Goal: Transaction & Acquisition: Purchase product/service

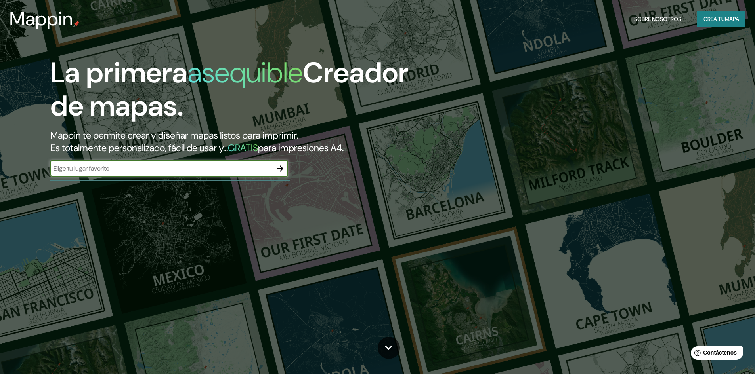
click at [725, 17] on font "mapa" at bounding box center [732, 18] width 14 height 7
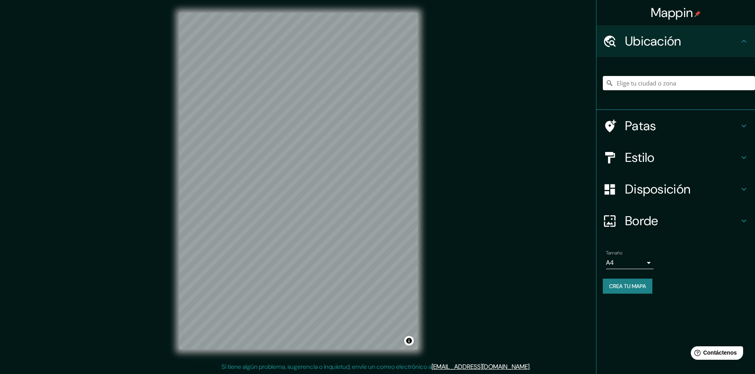
click at [662, 76] on div at bounding box center [679, 83] width 152 height 40
click at [657, 86] on input "Elige tu ciudad o zona" at bounding box center [679, 83] width 152 height 14
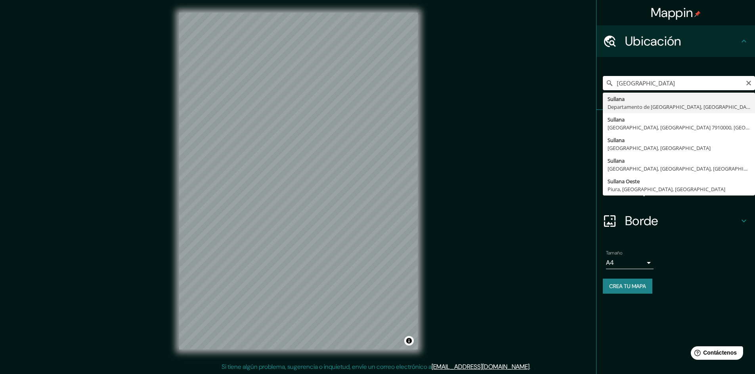
type input "[GEOGRAPHIC_DATA], [GEOGRAPHIC_DATA], [GEOGRAPHIC_DATA]"
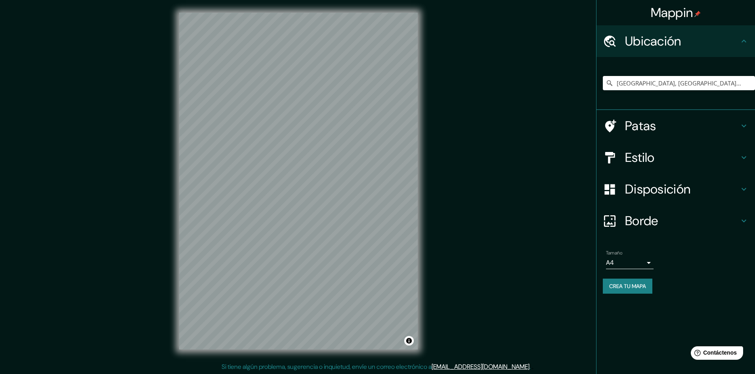
click at [443, 235] on div "Mappin Ubicación [GEOGRAPHIC_DATA], [GEOGRAPHIC_DATA], [GEOGRAPHIC_DATA] Patas …" at bounding box center [377, 187] width 755 height 375
click at [667, 196] on font "Disposición" at bounding box center [657, 189] width 65 height 17
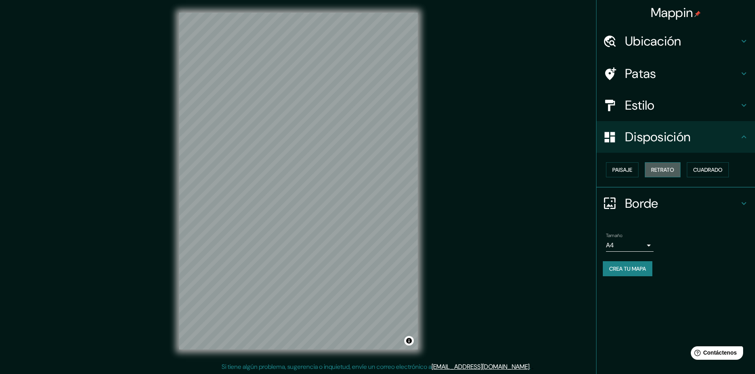
click at [656, 174] on font "Retrato" at bounding box center [662, 169] width 23 height 7
click at [626, 168] on font "Paisaje" at bounding box center [622, 169] width 20 height 7
